Goal: Find specific fact: Find specific fact

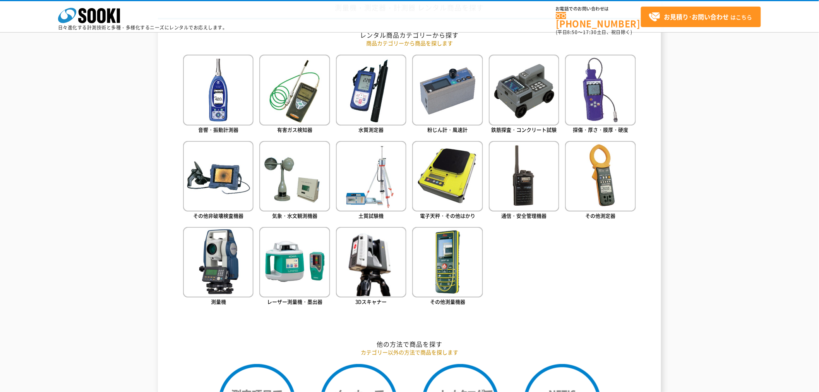
scroll to position [516, 0]
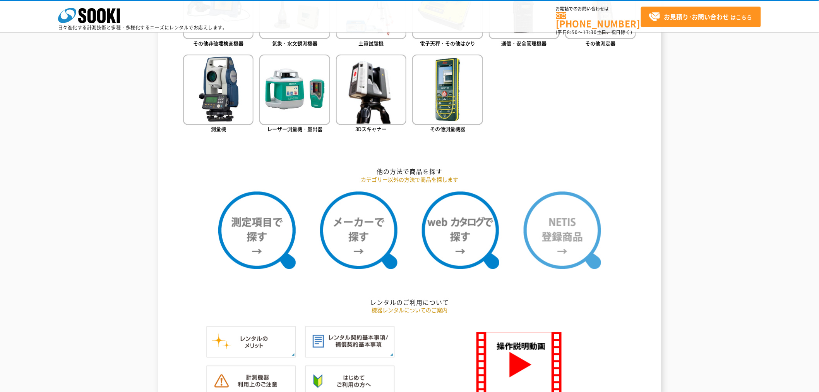
click at [561, 226] on img at bounding box center [562, 230] width 77 height 77
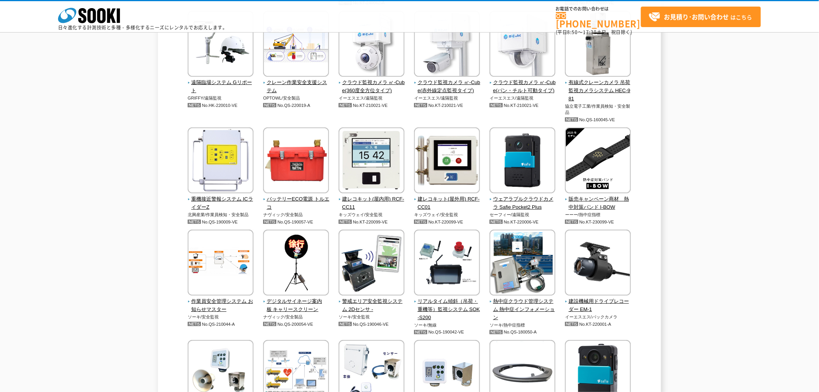
scroll to position [1591, 0]
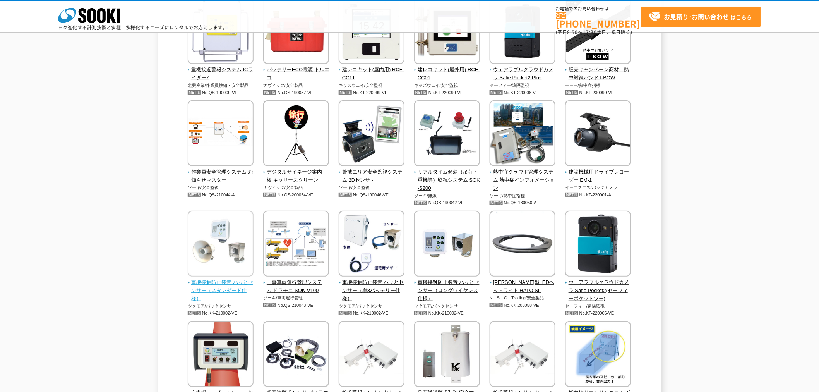
click at [231, 288] on span "重機接触防止装置 ハッとセンサー（スタンダード仕様）" at bounding box center [221, 290] width 66 height 24
drag, startPoint x: 216, startPoint y: 312, endPoint x: 231, endPoint y: 312, distance: 15.1
click at [231, 312] on p "No.KK-210002-VE" at bounding box center [221, 313] width 66 height 8
copy p "210002"
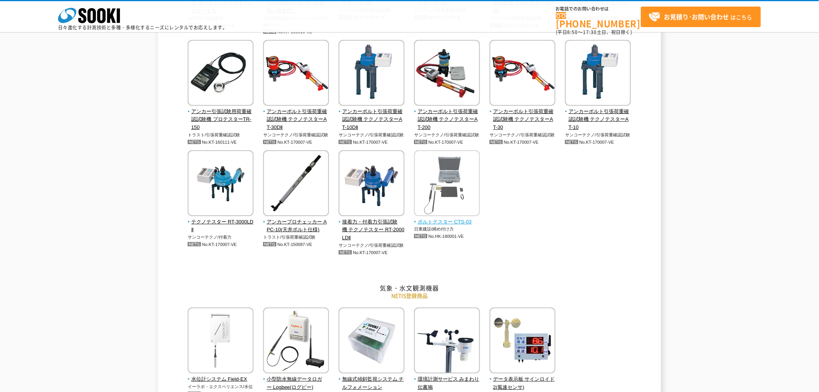
scroll to position [860, 0]
